Goal: Check status: Check status

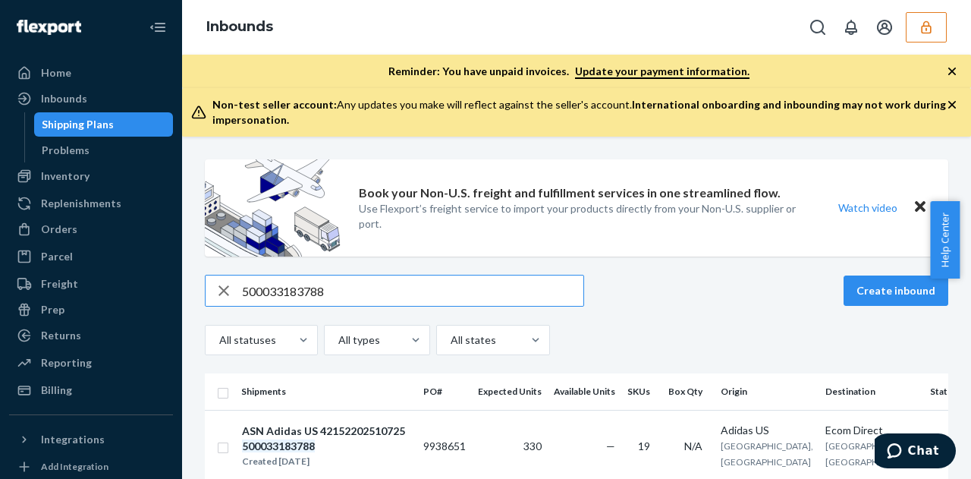
scroll to position [95, 0]
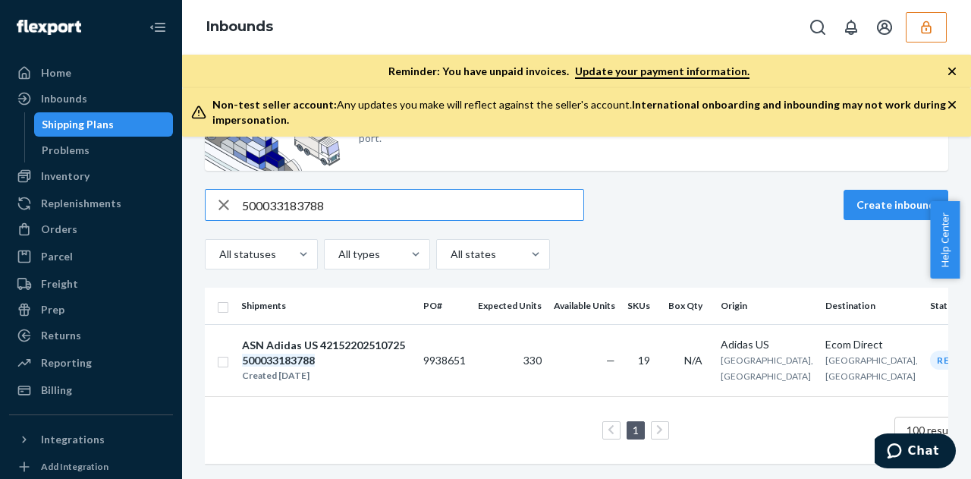
click at [361, 205] on input "500033183788" at bounding box center [412, 205] width 341 height 30
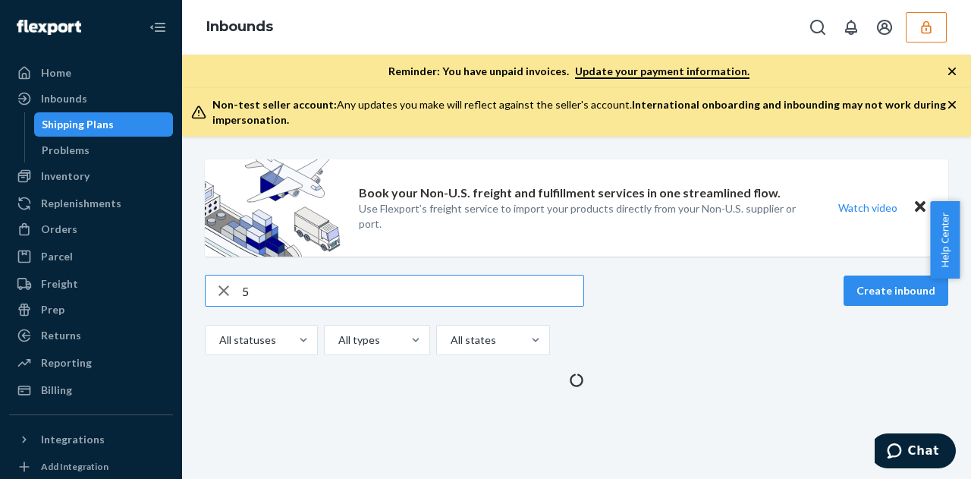
scroll to position [0, 0]
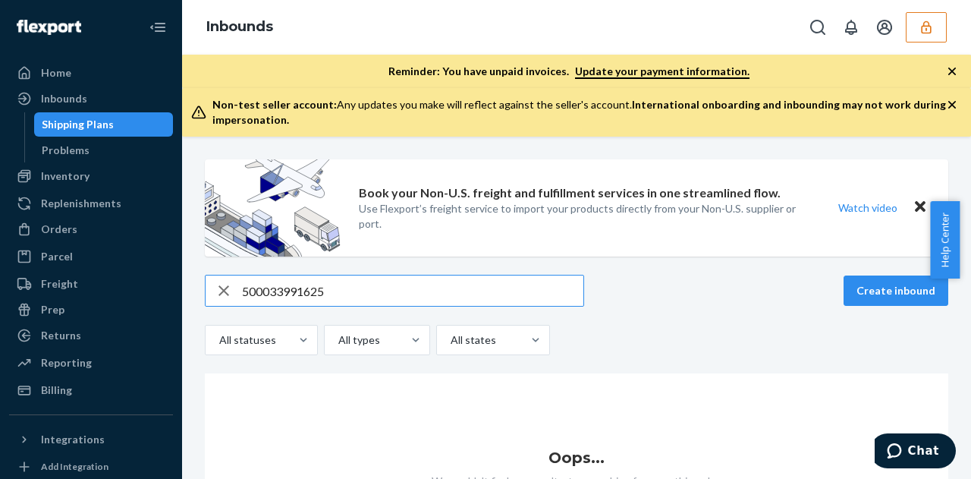
click at [300, 293] on input "500033991625" at bounding box center [412, 290] width 341 height 30
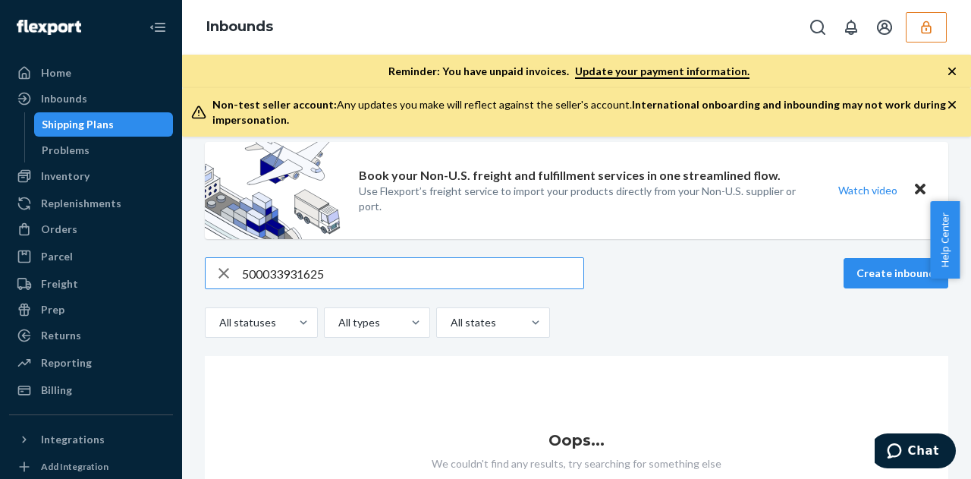
scroll to position [17, 0]
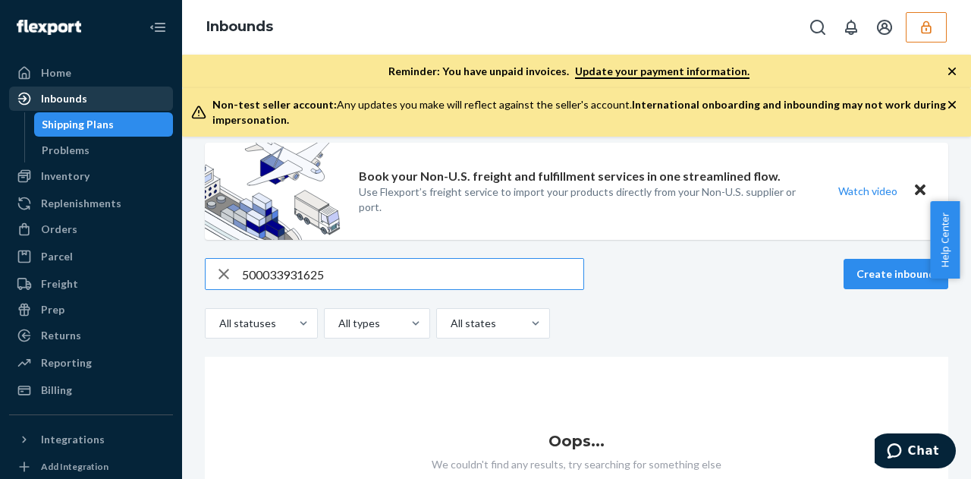
type input "500033931625"
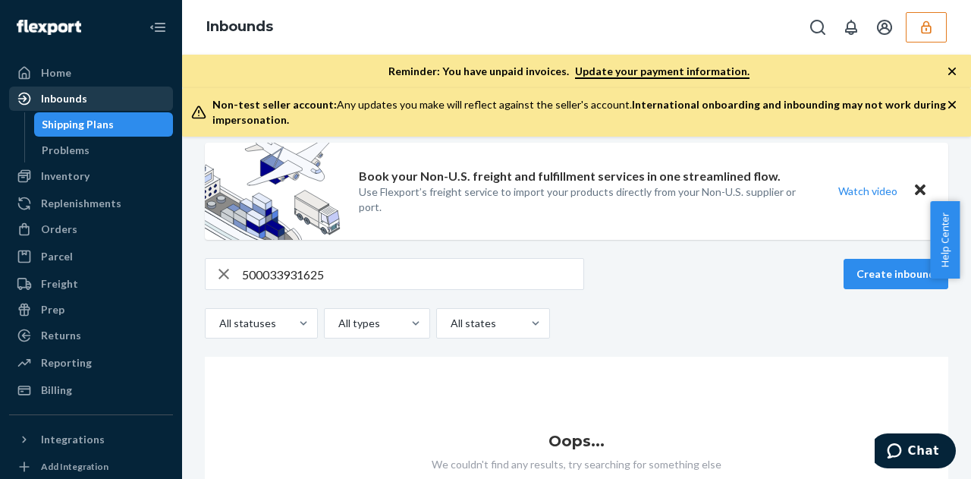
click at [88, 95] on div "Inbounds" at bounding box center [91, 98] width 161 height 21
click at [215, 270] on icon "button" at bounding box center [224, 274] width 18 height 30
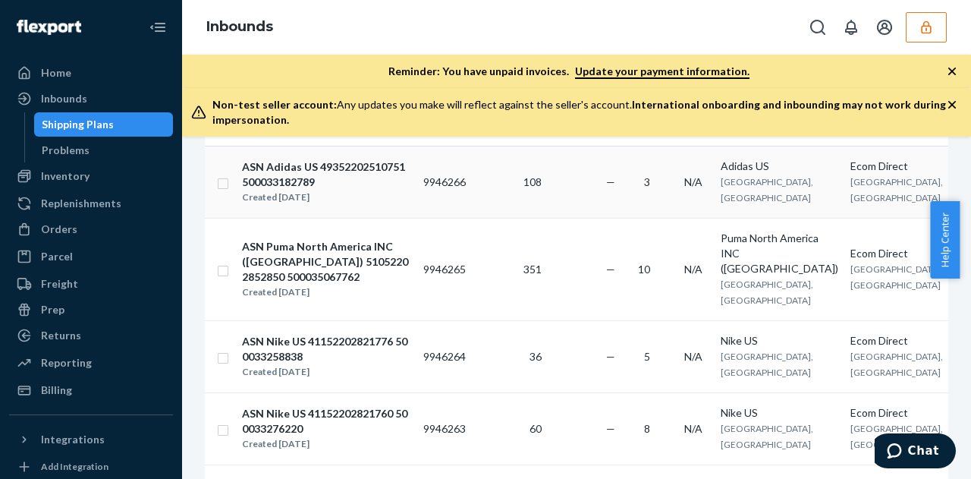
scroll to position [289, 0]
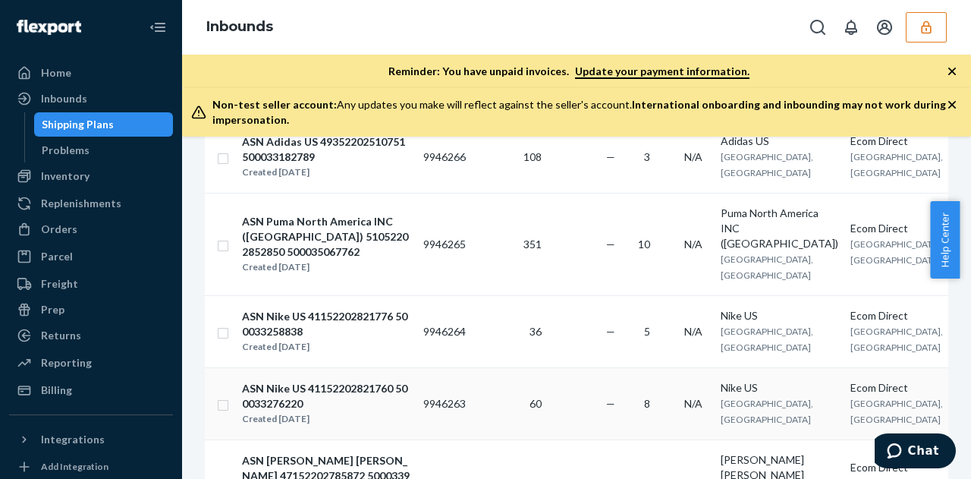
click at [373, 367] on td "ASN Nike US 41152202821760 500033276220 Created [DATE]" at bounding box center [326, 403] width 182 height 72
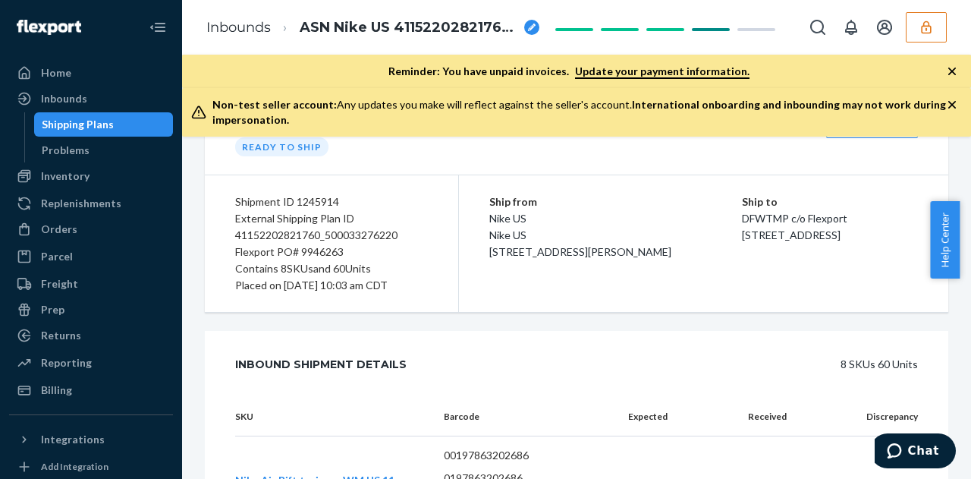
scroll to position [153, 0]
click at [332, 228] on div "External Shipping Plan ID 41152202821760_500033276220" at bounding box center [331, 225] width 193 height 33
drag, startPoint x: 327, startPoint y: 231, endPoint x: 430, endPoint y: 251, distance: 105.0
click at [430, 251] on div "Shipment ID 1245914 External Shipping Plan ID 41152202821760_500033276220 Flexp…" at bounding box center [332, 242] width 254 height 137
click at [403, 235] on div "External Shipping Plan ID 41152202821760_500033276220" at bounding box center [331, 225] width 193 height 33
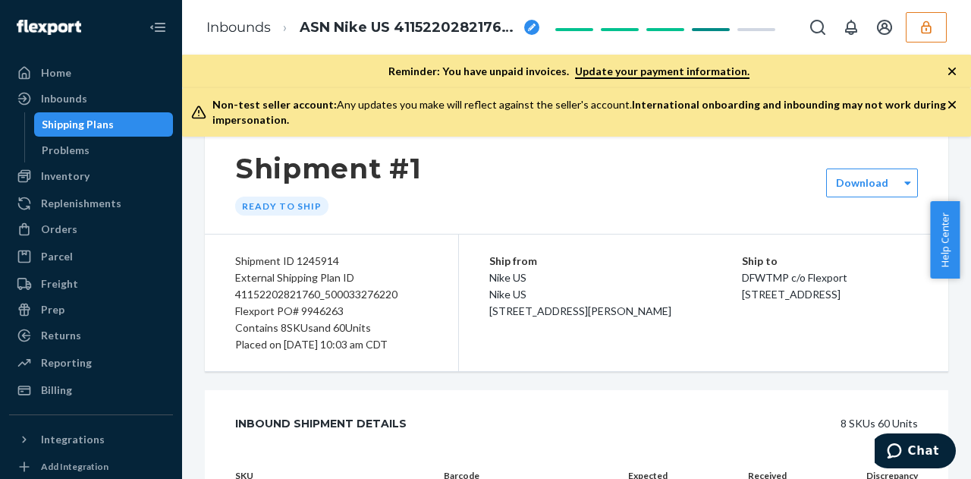
scroll to position [86, 0]
